Goal: Check status: Check status

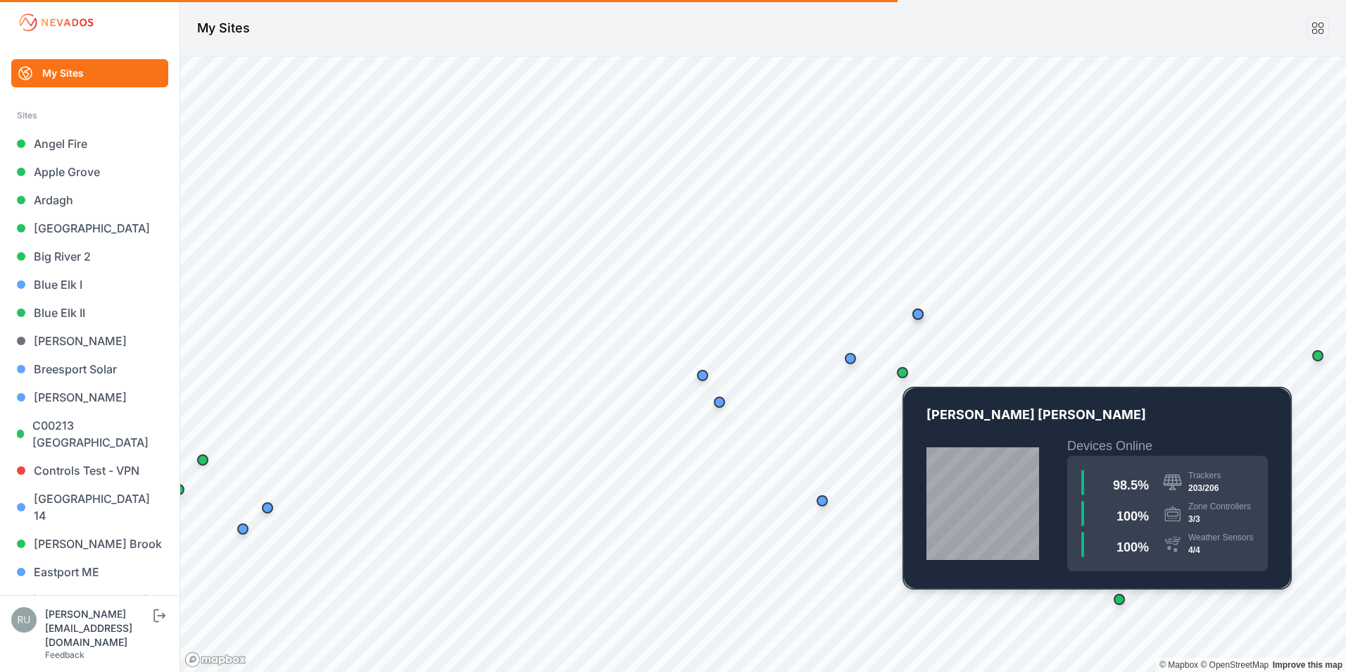
click at [902, 374] on div "Map marker" at bounding box center [902, 372] width 11 height 11
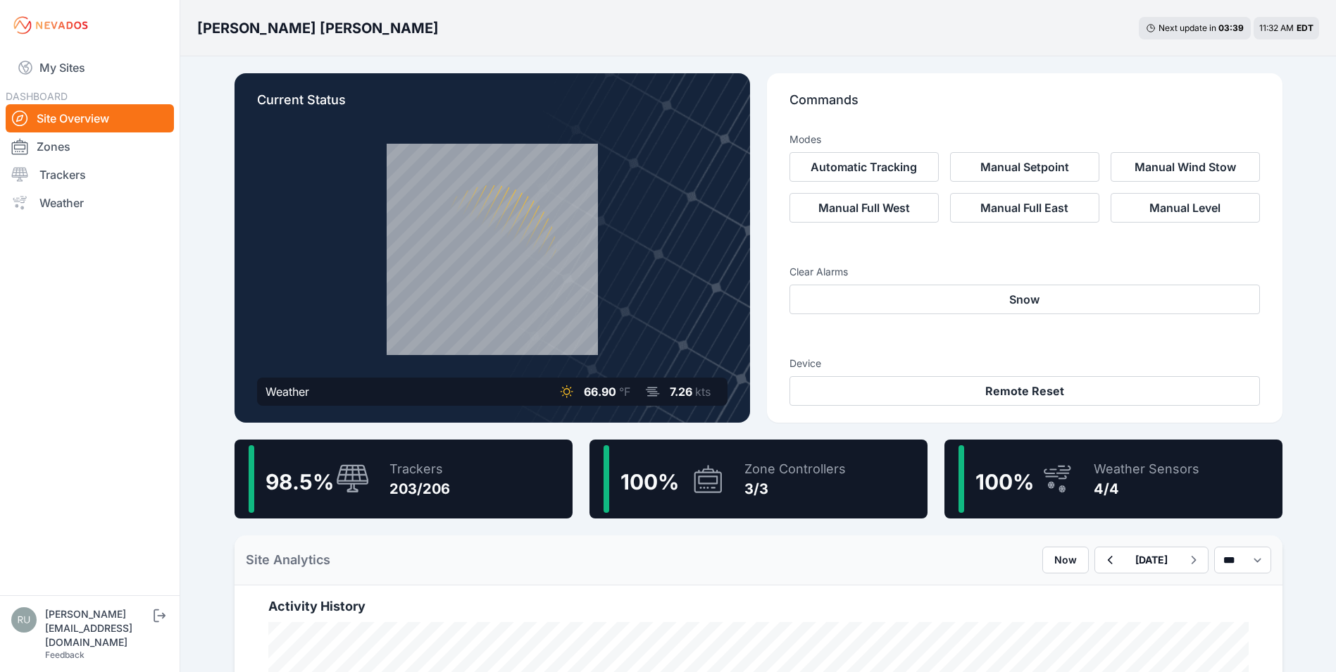
click at [379, 470] on div "Trackers 203/206" at bounding box center [412, 479] width 75 height 68
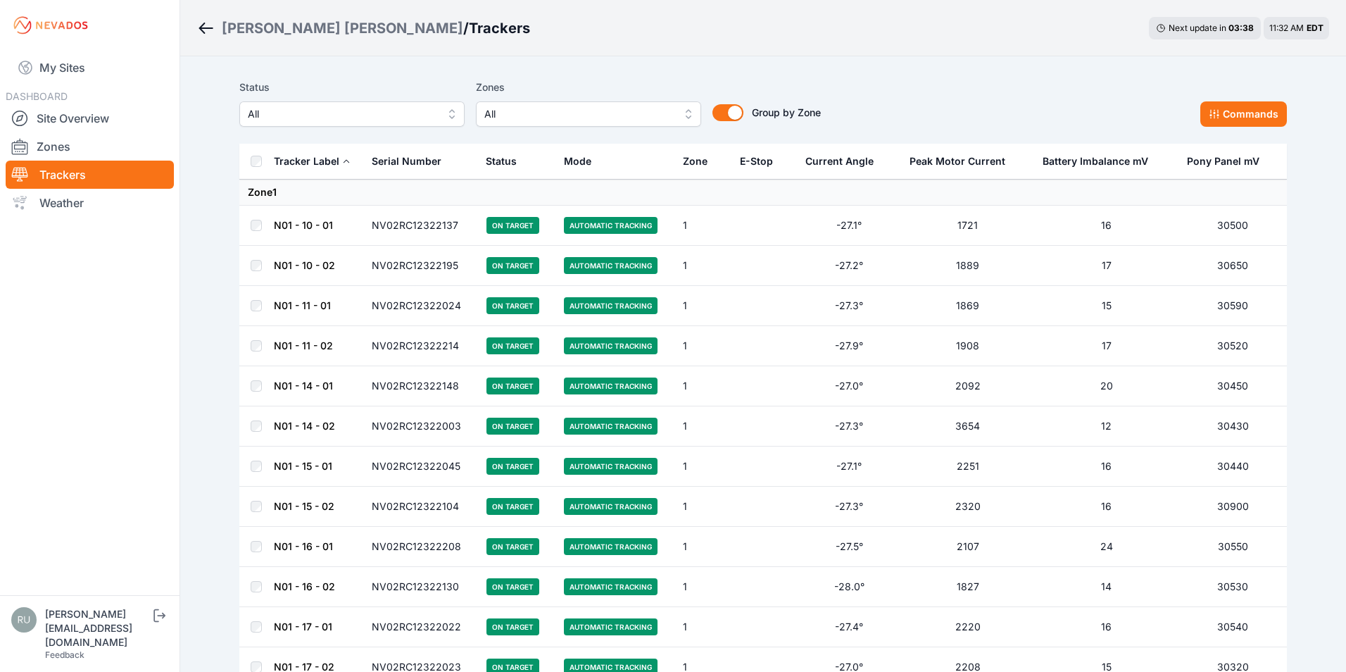
click at [303, 121] on span "All" at bounding box center [342, 114] width 189 height 17
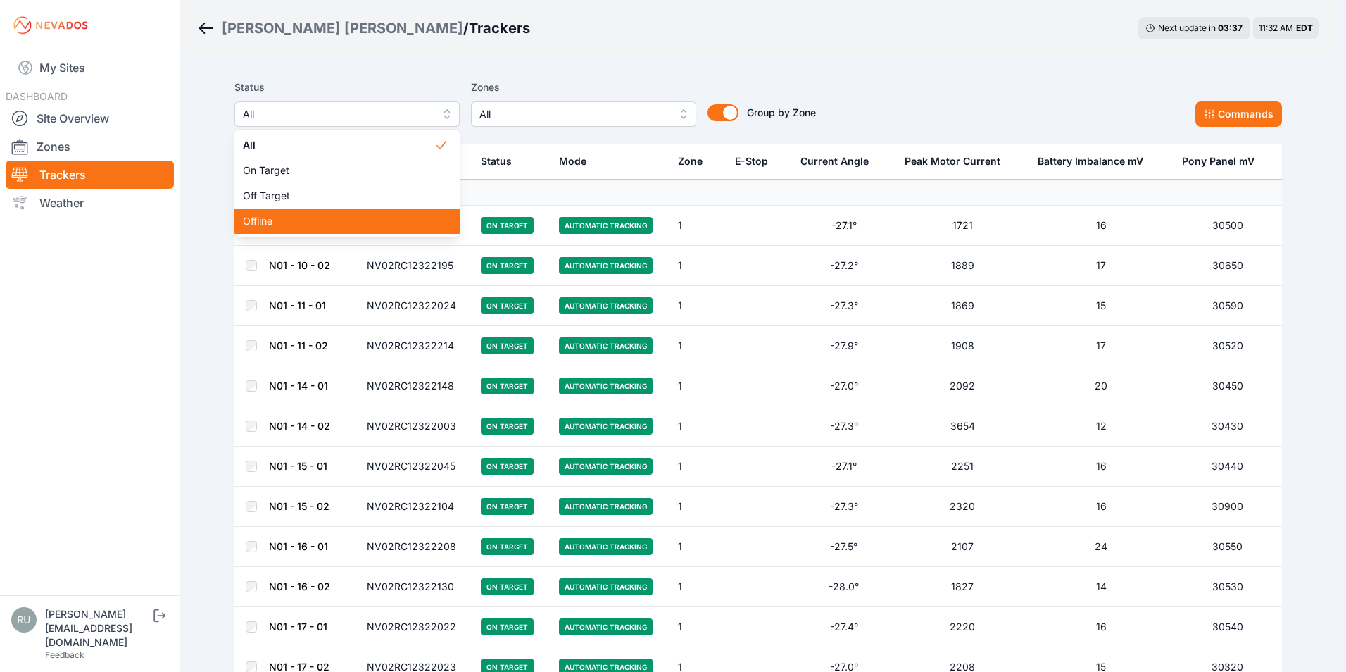
click at [301, 215] on span "Offline" at bounding box center [339, 221] width 192 height 14
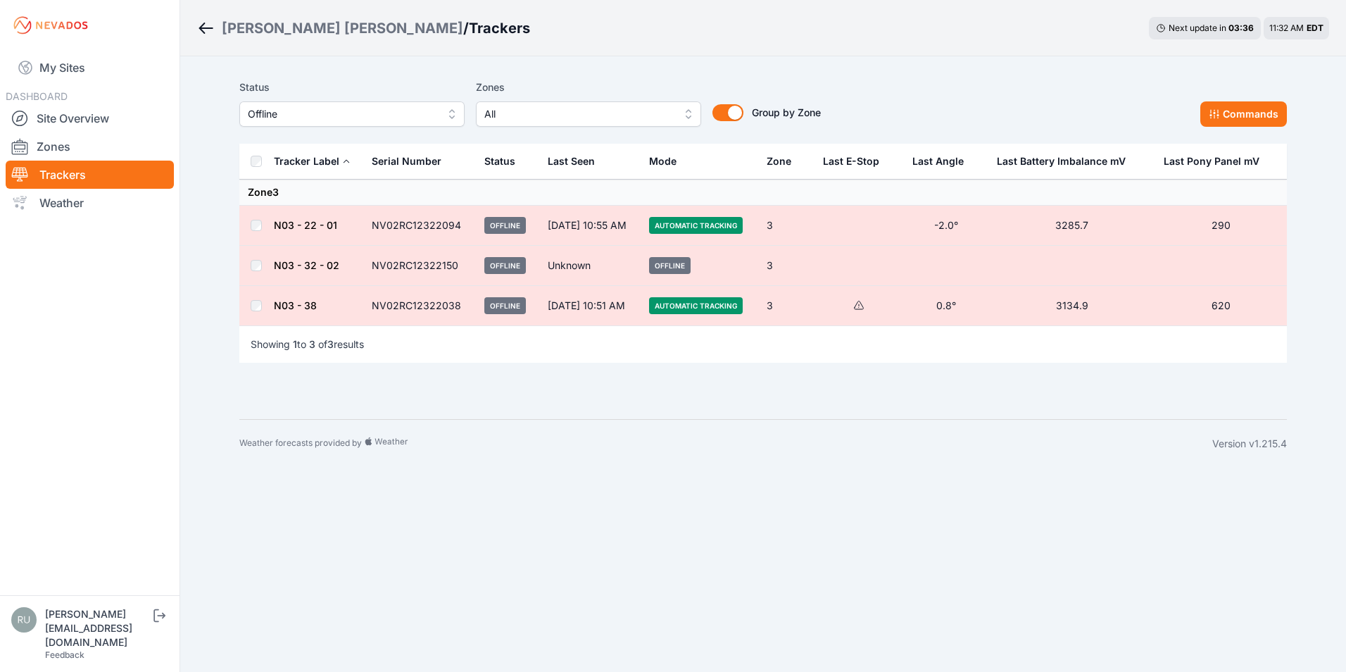
click at [309, 110] on span "Offline" at bounding box center [342, 114] width 189 height 17
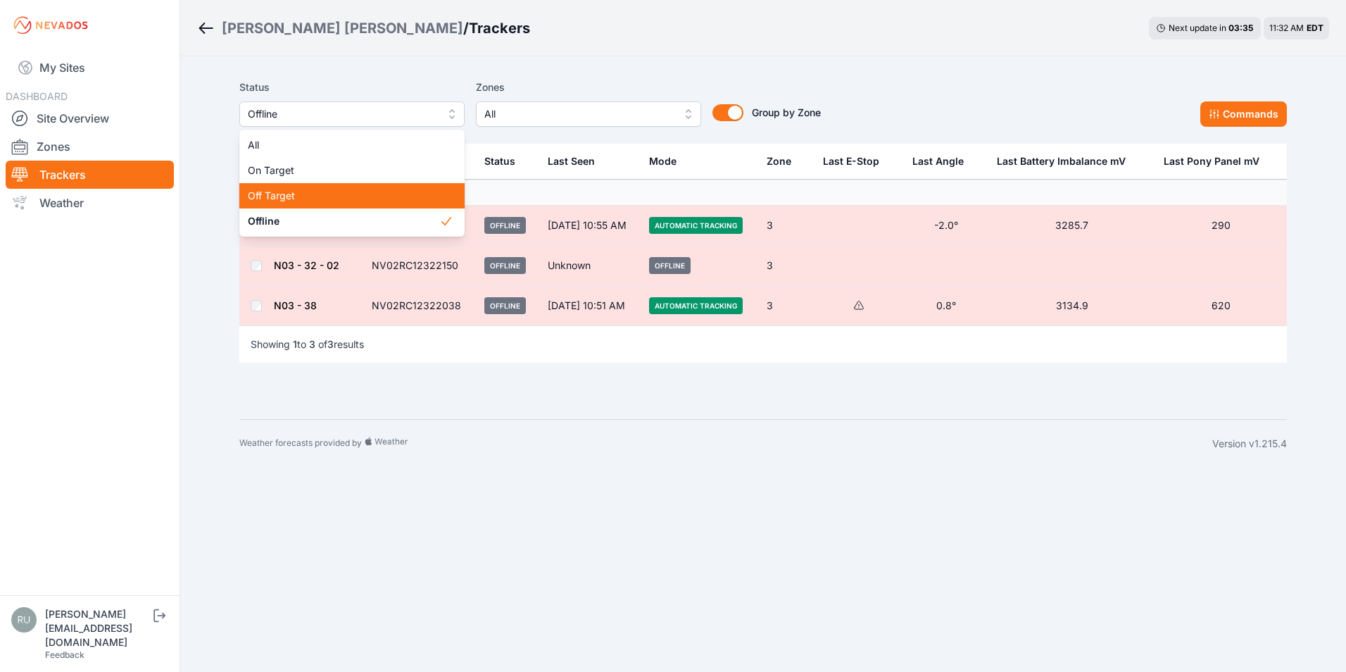
click at [315, 192] on span "Off Target" at bounding box center [344, 196] width 192 height 14
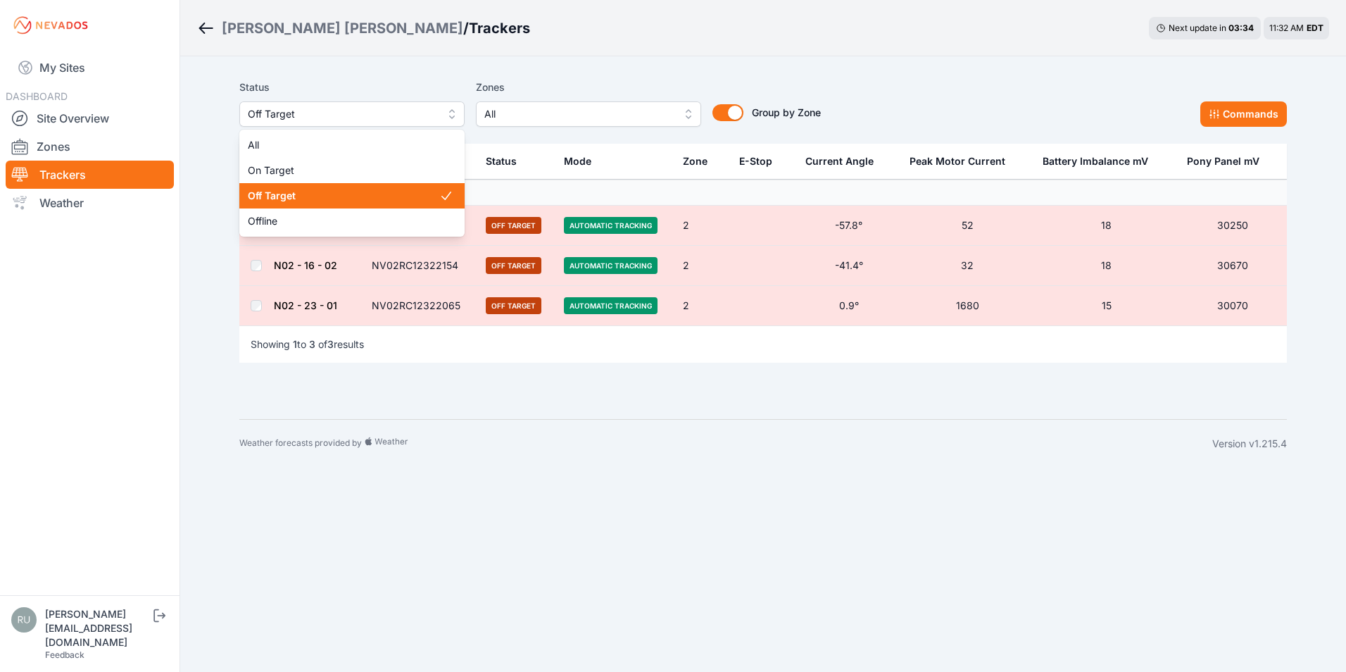
click at [328, 110] on span "Off Target" at bounding box center [342, 114] width 189 height 17
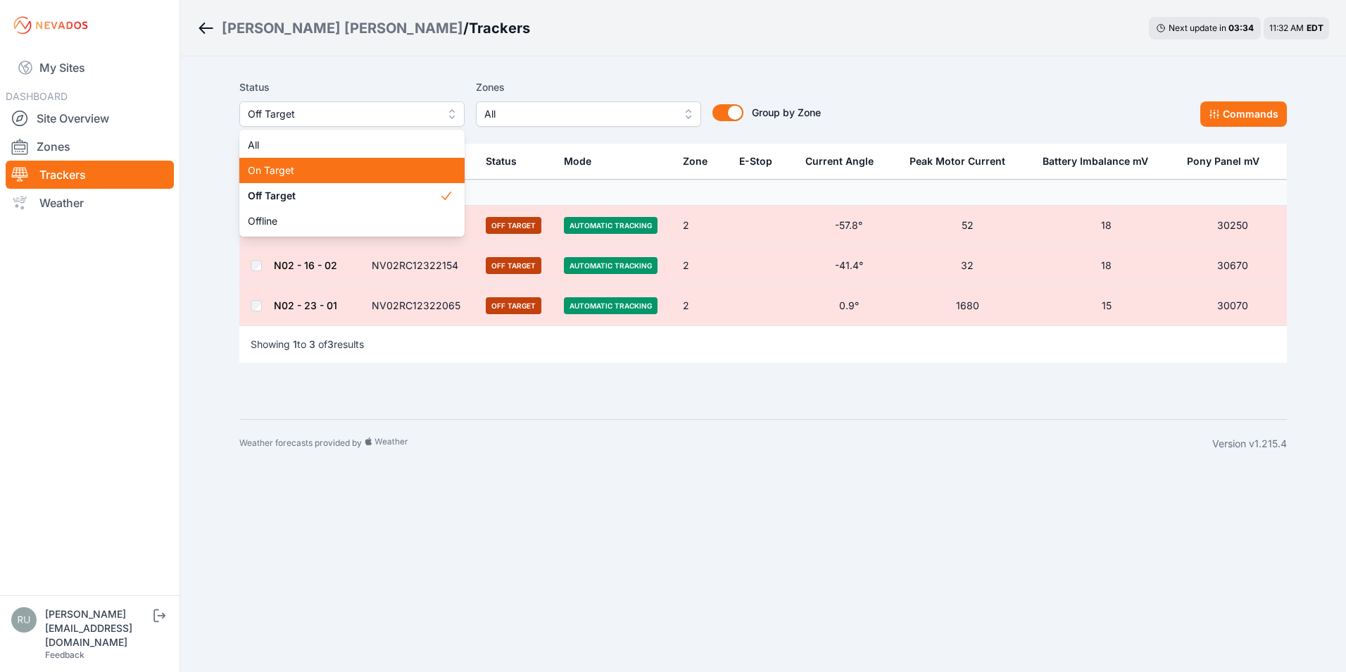
click at [320, 167] on span "On Target" at bounding box center [344, 170] width 192 height 14
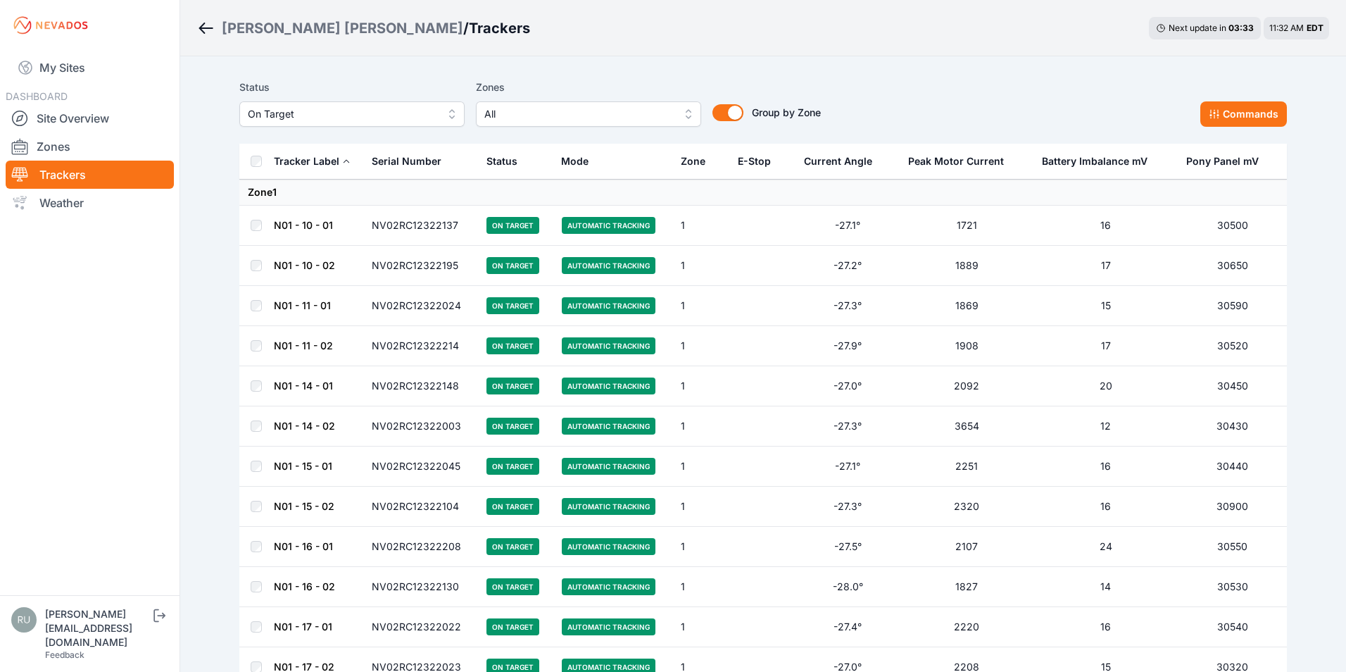
click at [319, 111] on span "On Target" at bounding box center [342, 114] width 189 height 17
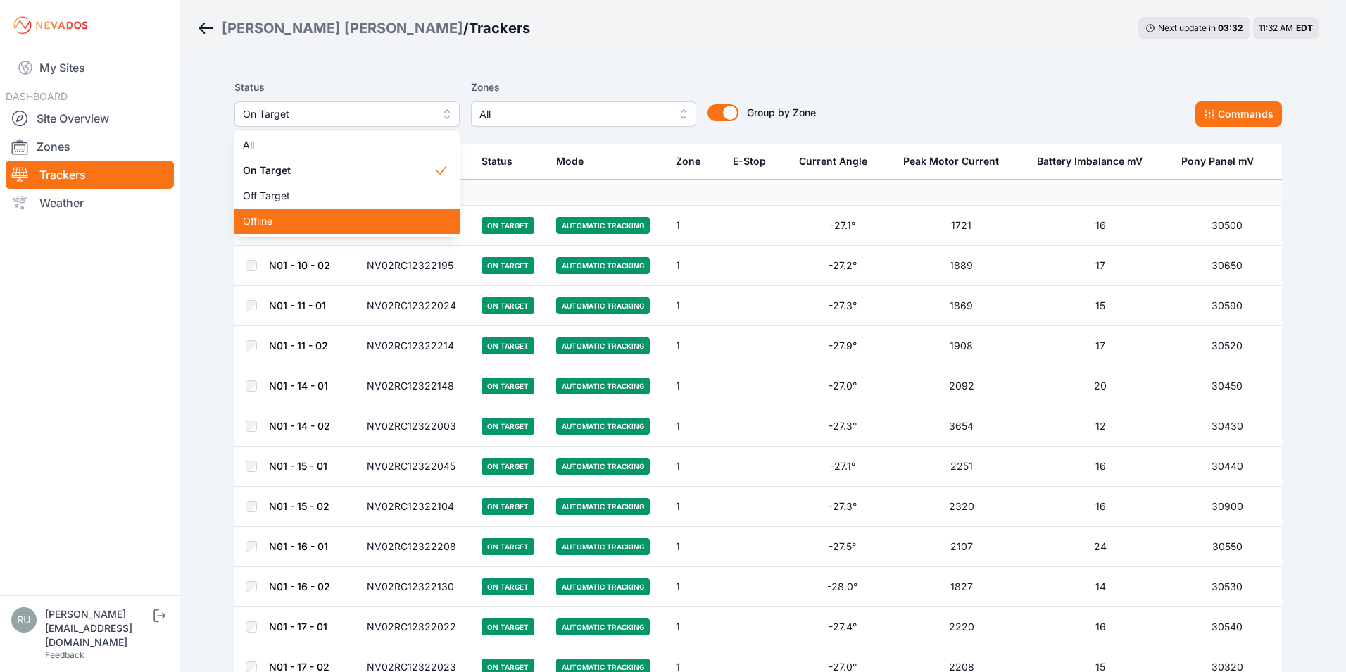
click at [312, 217] on span "Offline" at bounding box center [339, 221] width 192 height 14
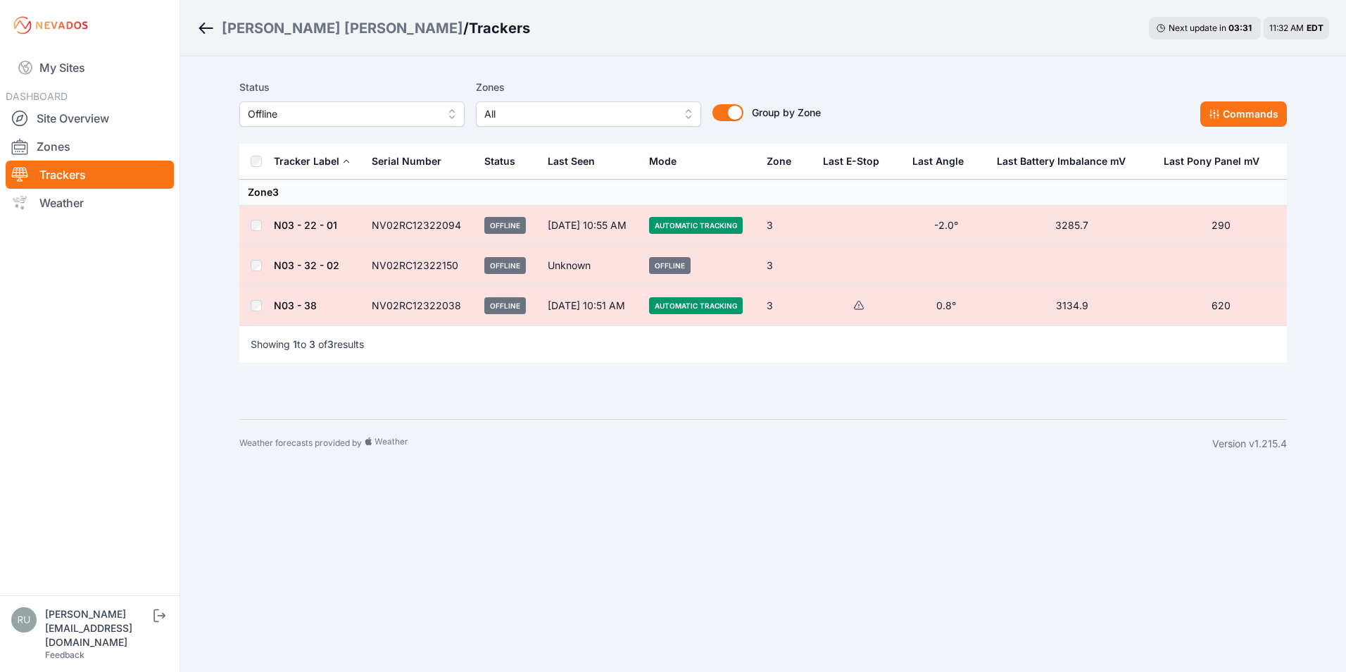
click at [865, 309] on icon at bounding box center [858, 305] width 11 height 11
